Goal: Navigation & Orientation: Find specific page/section

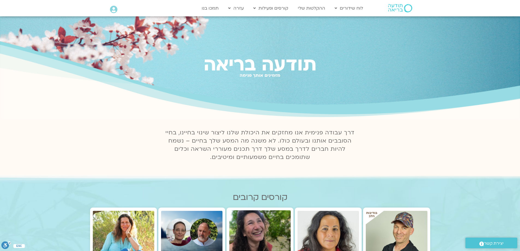
click at [114, 11] on icon at bounding box center [113, 10] width 7 height 8
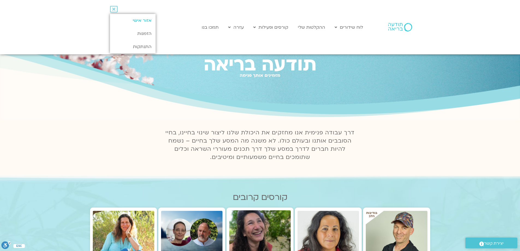
click at [141, 19] on link "אזור אישי" at bounding box center [133, 20] width 46 height 13
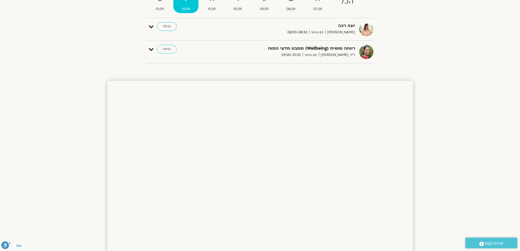
scroll to position [55, 0]
